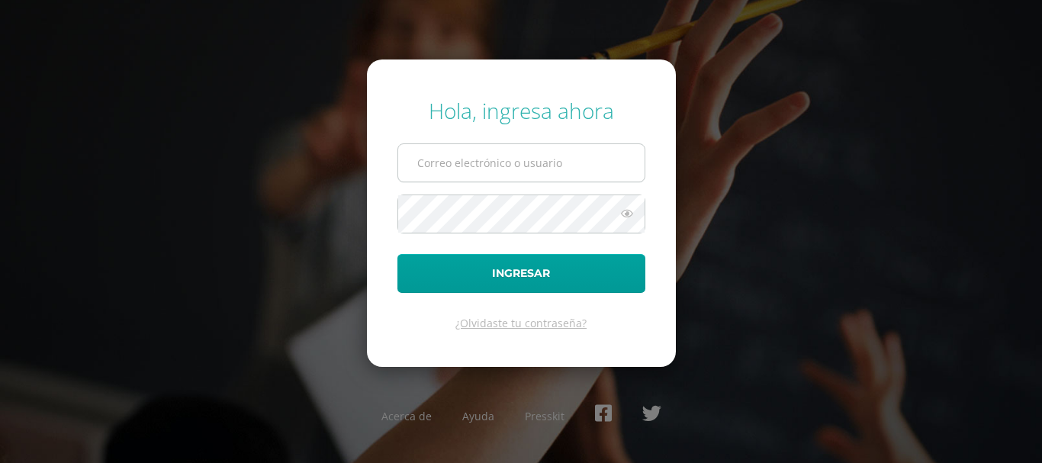
click at [508, 168] on input "text" at bounding box center [521, 162] width 246 height 37
type input "[EMAIL_ADDRESS][DOMAIN_NAME]"
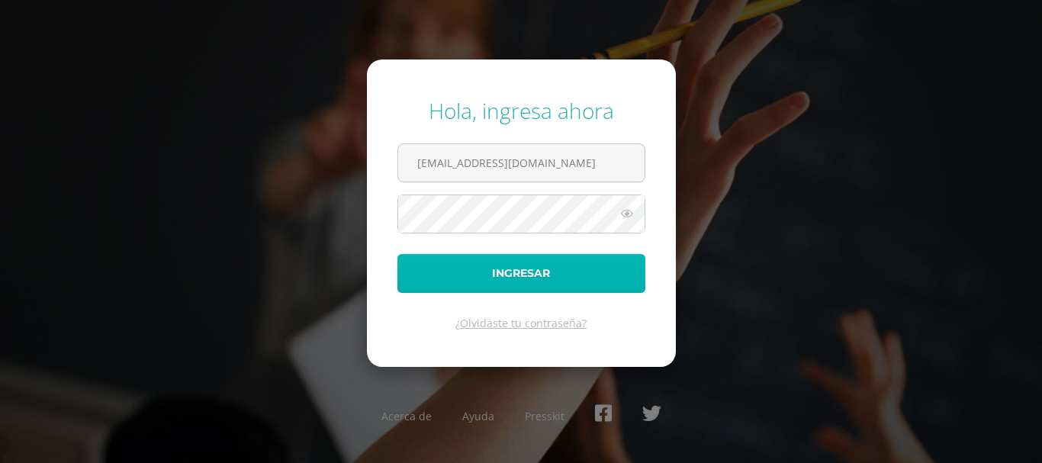
click at [497, 279] on button "Ingresar" at bounding box center [521, 273] width 248 height 39
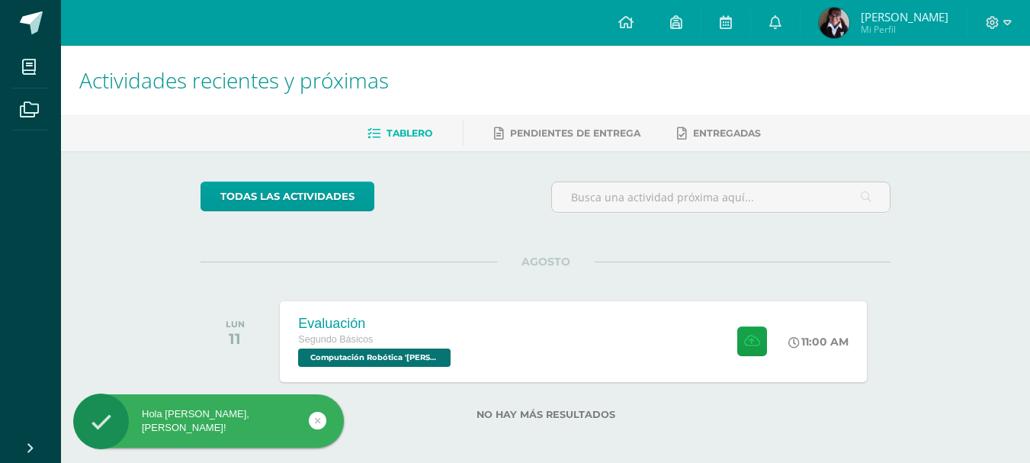
scroll to position [5, 0]
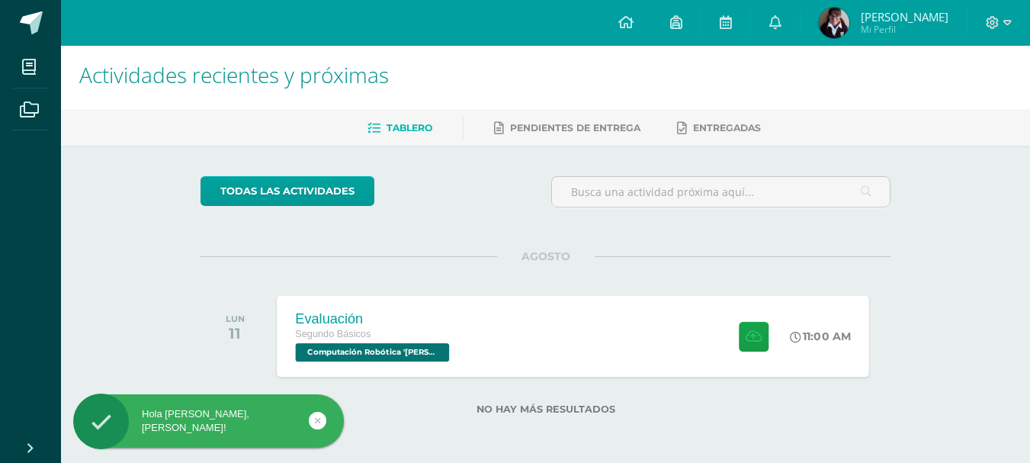
click at [468, 341] on div "Evaluación Segundo Básicos Computación Robótica 'Newton' 11:00 AM Evaluación Co…" at bounding box center [574, 336] width 593 height 82
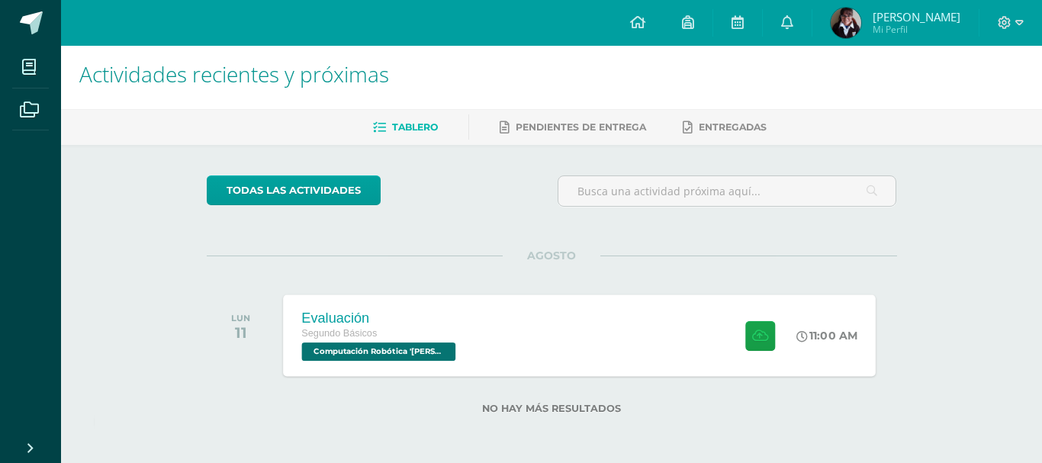
click at [404, 336] on div "Segundo Básicos" at bounding box center [380, 334] width 158 height 17
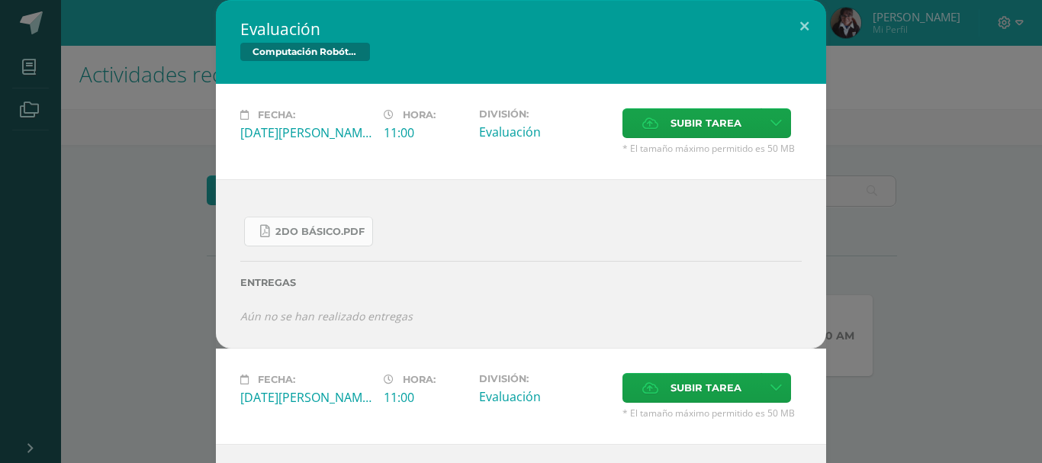
click at [317, 226] on span "2do Básico.pdf" at bounding box center [319, 232] width 89 height 12
click at [804, 24] on button at bounding box center [804, 26] width 43 height 52
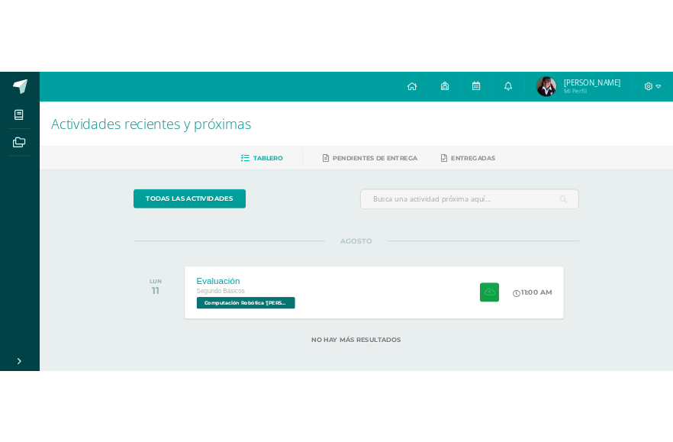
scroll to position [6, 0]
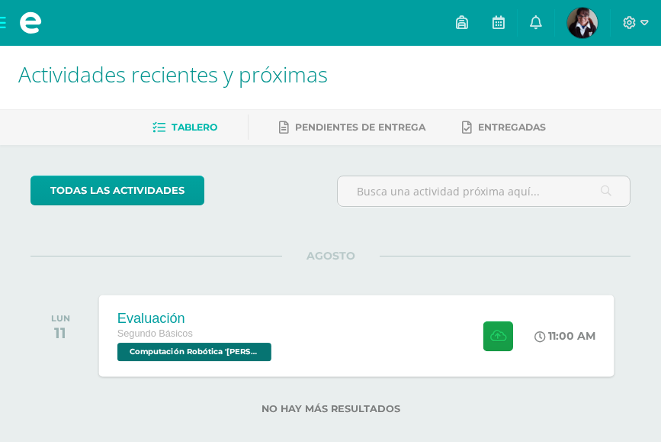
click at [422, 351] on div "Evaluación Segundo Básicos Computación Robótica 'Newton' 11:00 AM Evaluación Co…" at bounding box center [356, 335] width 516 height 82
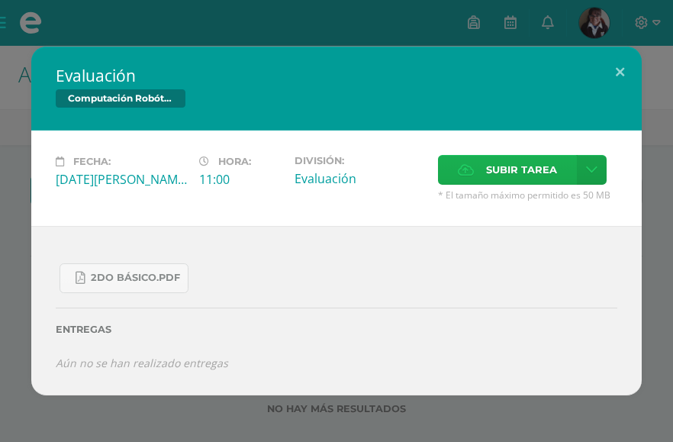
click at [511, 175] on span "Subir tarea" at bounding box center [521, 170] width 71 height 28
click at [0, 0] on input "Subir tarea" at bounding box center [0, 0] width 0 height 0
click at [590, 171] on icon at bounding box center [591, 169] width 11 height 13
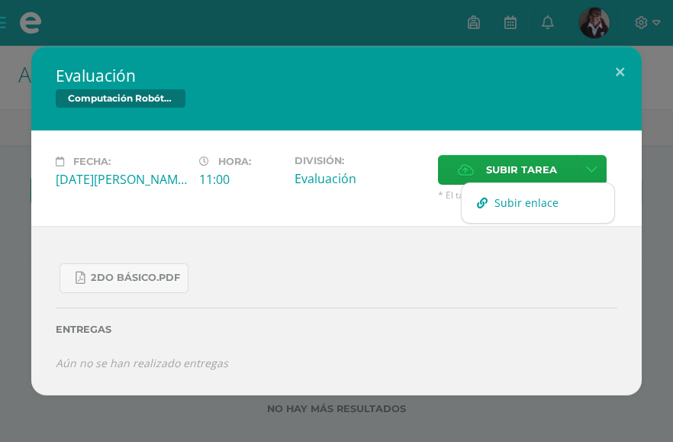
click at [525, 206] on span "Subir enlace" at bounding box center [526, 202] width 64 height 14
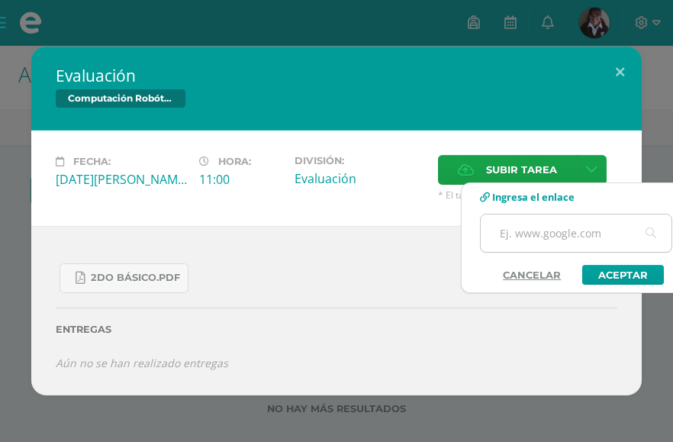
click at [520, 237] on input "text" at bounding box center [575, 232] width 191 height 37
paste input "https://drive.google.com/file/d/1r5Au-fB--7zxbi3A_LHV06Yea_ivBdZ1/view?usp=shar…"
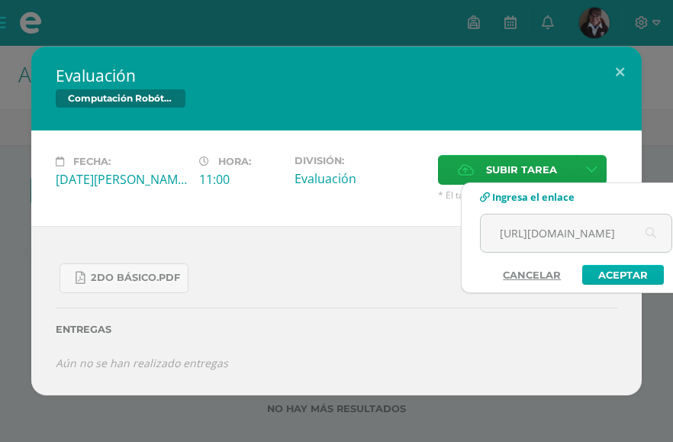
type input "https://drive.google.com/file/d/1r5Au-fB--7zxbi3A_LHV06Yea_ivBdZ1/view?usp=shar…"
click at [615, 271] on link "Aceptar" at bounding box center [623, 275] width 82 height 20
